Goal: Navigation & Orientation: Find specific page/section

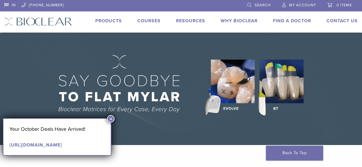
click at [106, 120] on div "Your October Deals Have Arrived! [URL][DOMAIN_NAME] ×" at bounding box center [57, 136] width 109 height 37
click at [111, 116] on button "×" at bounding box center [110, 118] width 7 height 7
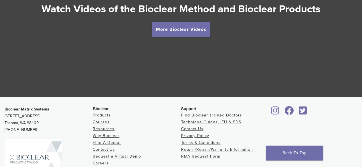
scroll to position [1134, 0]
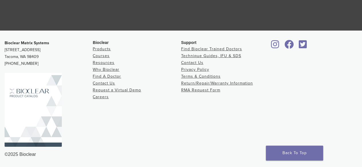
click at [35, 118] on img at bounding box center [33, 110] width 57 height 74
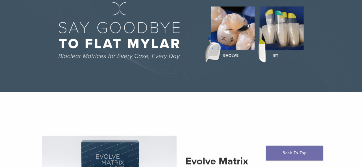
scroll to position [0, 0]
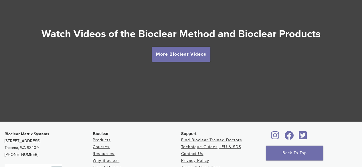
scroll to position [1134, 0]
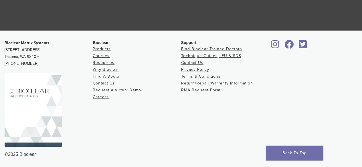
click at [29, 88] on img at bounding box center [33, 110] width 57 height 74
